Goal: Task Accomplishment & Management: Complete application form

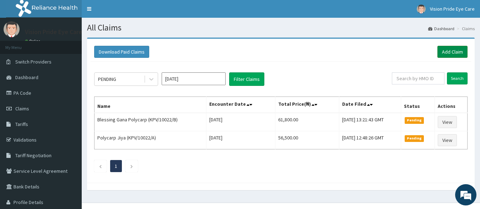
click at [449, 50] on link "Add Claim" at bounding box center [453, 52] width 30 height 12
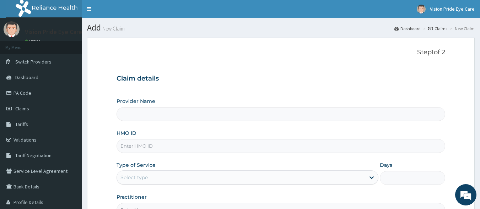
click at [229, 147] on input "HMO ID" at bounding box center [281, 146] width 329 height 14
type input "Vision Pride Eyecare"
type input "AEF/10044/K"
click at [217, 173] on div "Select type" at bounding box center [241, 177] width 249 height 11
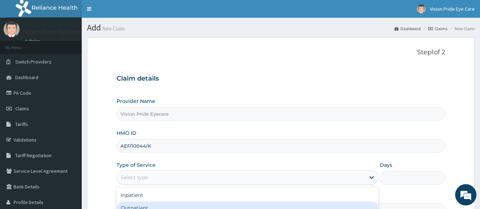
click at [195, 205] on div "Outpatient" at bounding box center [248, 208] width 262 height 13
type input "1"
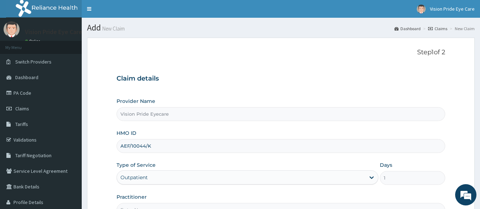
click at [326, 156] on div "Provider Name Vision Pride Eyecare HMO ID AEF/10044/K Type of Service Outpatien…" at bounding box center [281, 157] width 329 height 119
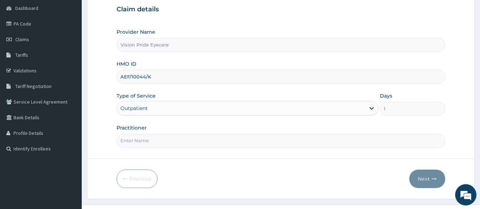
scroll to position [83, 0]
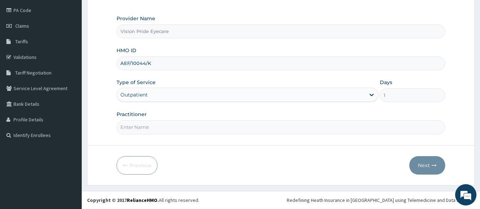
click at [272, 124] on input "Practitioner" at bounding box center [281, 128] width 329 height 14
type input "Dr Raymond"
click at [429, 170] on button "Next" at bounding box center [428, 165] width 36 height 18
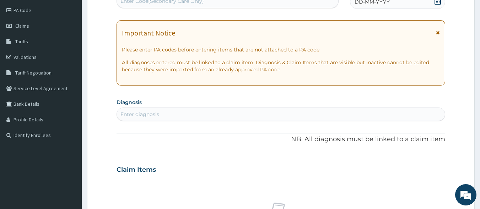
scroll to position [80, 0]
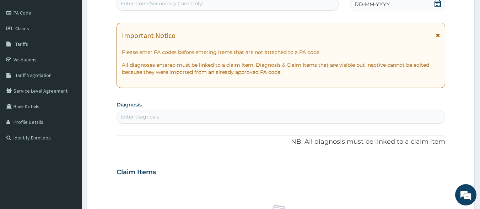
click at [191, 4] on div "Enter Code(Secondary Care Only)" at bounding box center [163, 3] width 84 height 7
paste input "PA/38D520"
type input "PA/38D520"
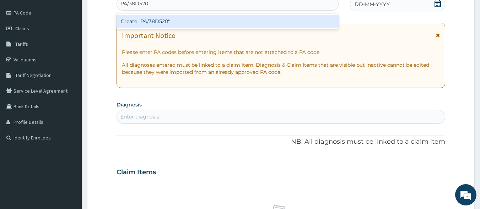
click at [190, 17] on div "Create "PA/38D520"" at bounding box center [228, 21] width 223 height 13
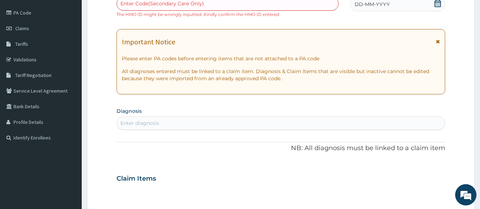
click at [181, 5] on div "Enter Code(Secondary Care Only)" at bounding box center [163, 3] width 84 height 7
click at [158, 3] on div "Enter Code(Secondary Care Only)" at bounding box center [163, 3] width 84 height 7
paste input "PA/38D520"
type input "PA/38D520"
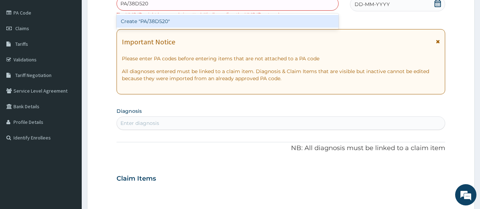
click at [149, 20] on div "Create "PA/38D520"" at bounding box center [228, 21] width 223 height 13
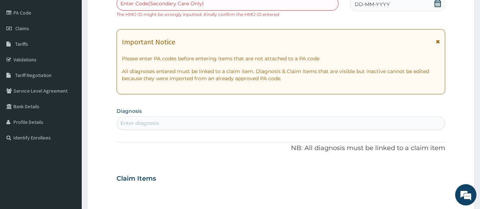
click at [161, 4] on div "Enter Code(Secondary Care Only)" at bounding box center [163, 3] width 84 height 7
click at [331, 17] on div "Enter Code(Secondary Care Only) The HMO ID might be wrongly inputted. Kindly co…" at bounding box center [228, 6] width 223 height 21
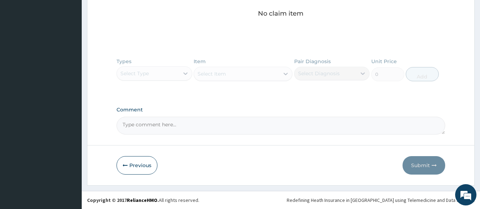
scroll to position [293, 0]
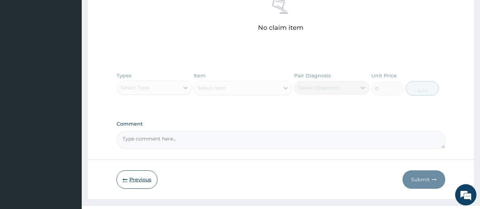
click at [139, 185] on button "Previous" at bounding box center [137, 180] width 41 height 18
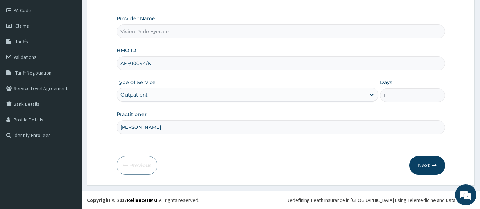
click at [130, 62] on input "AEF/10044/K" at bounding box center [281, 64] width 329 height 14
type input "AET/10044/K"
click at [415, 167] on button "Next" at bounding box center [428, 165] width 36 height 18
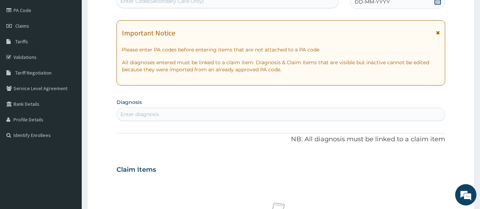
scroll to position [80, 0]
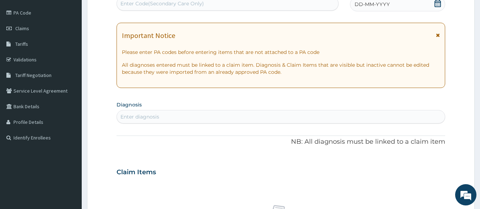
click at [177, 1] on div "Enter Code(Secondary Care Only)" at bounding box center [163, 3] width 84 height 7
paste input "PA/38D520"
type input "PA/38D520"
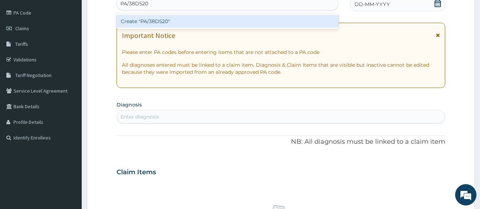
click at [169, 18] on div "Create "PA/38D520"" at bounding box center [228, 21] width 223 height 13
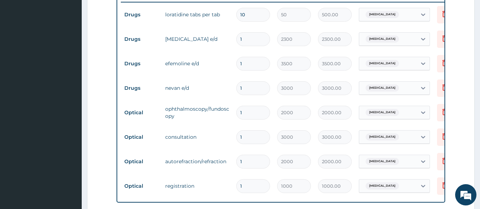
scroll to position [280, 0]
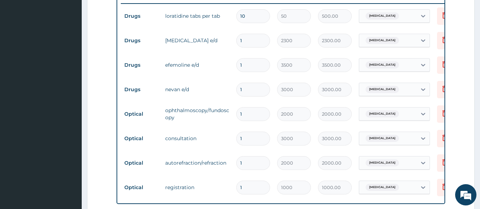
type input "0"
type input "0.00"
type input "1"
type input "1000.00"
type input "0"
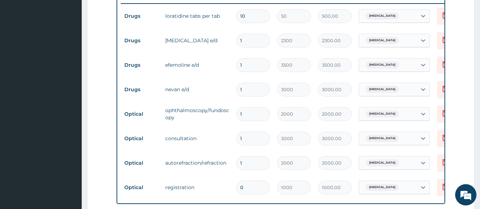
type input "0.00"
type input "1"
type input "1000.00"
type input "0"
type input "0.00"
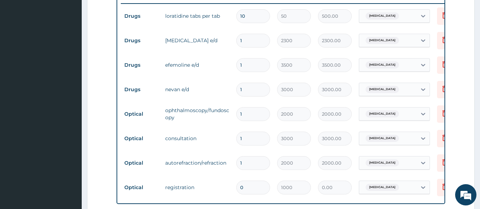
type input "01"
type input "1000.00"
type input "0"
type input "0.00"
type input "1"
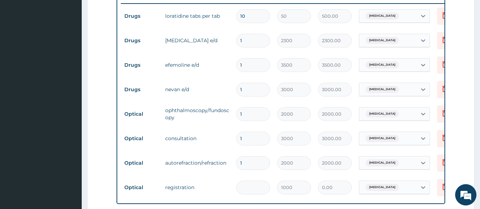
type input "1000.00"
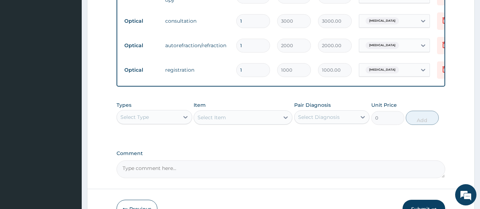
scroll to position [447, 0]
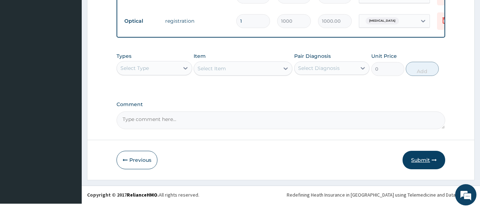
type input "1"
click at [423, 166] on button "Submit" at bounding box center [424, 160] width 43 height 18
click at [420, 164] on button "Submit" at bounding box center [424, 160] width 43 height 18
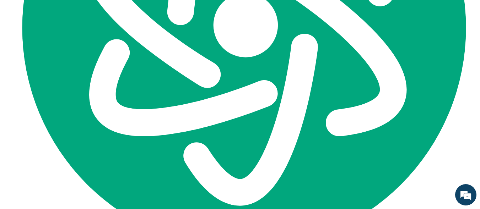
scroll to position [30, 0]
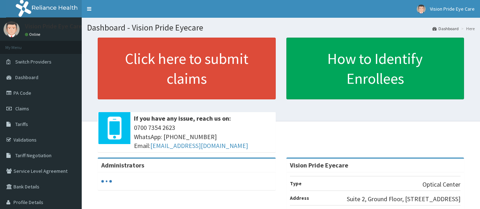
click at [48, 94] on link "PA Code" at bounding box center [41, 93] width 82 height 16
drag, startPoint x: 0, startPoint y: 0, endPoint x: 48, endPoint y: 94, distance: 105.6
click at [48, 94] on link "PA Code" at bounding box center [41, 93] width 82 height 16
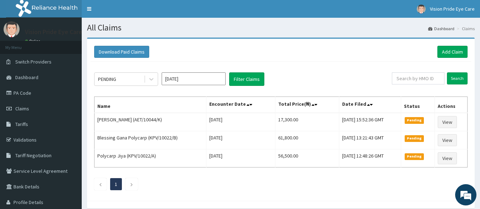
click at [393, 167] on td "[DATE] 12:48:26 GMT" at bounding box center [371, 159] width 62 height 18
drag, startPoint x: 0, startPoint y: 0, endPoint x: 393, endPoint y: 167, distance: 427.0
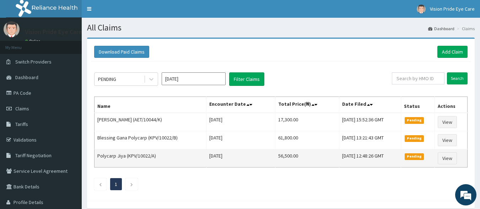
click at [393, 167] on td "[DATE] 12:48:26 GMT" at bounding box center [371, 159] width 62 height 18
type textarea "[DATE] 12:48:26 GMT"
click at [393, 167] on td "[DATE] 12:48:26 GMT" at bounding box center [371, 159] width 62 height 18
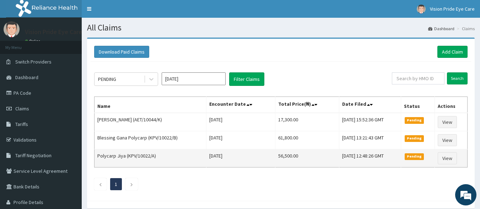
click at [393, 167] on td "[DATE] 12:48:26 GMT" at bounding box center [371, 159] width 62 height 18
